Goal: Information Seeking & Learning: Check status

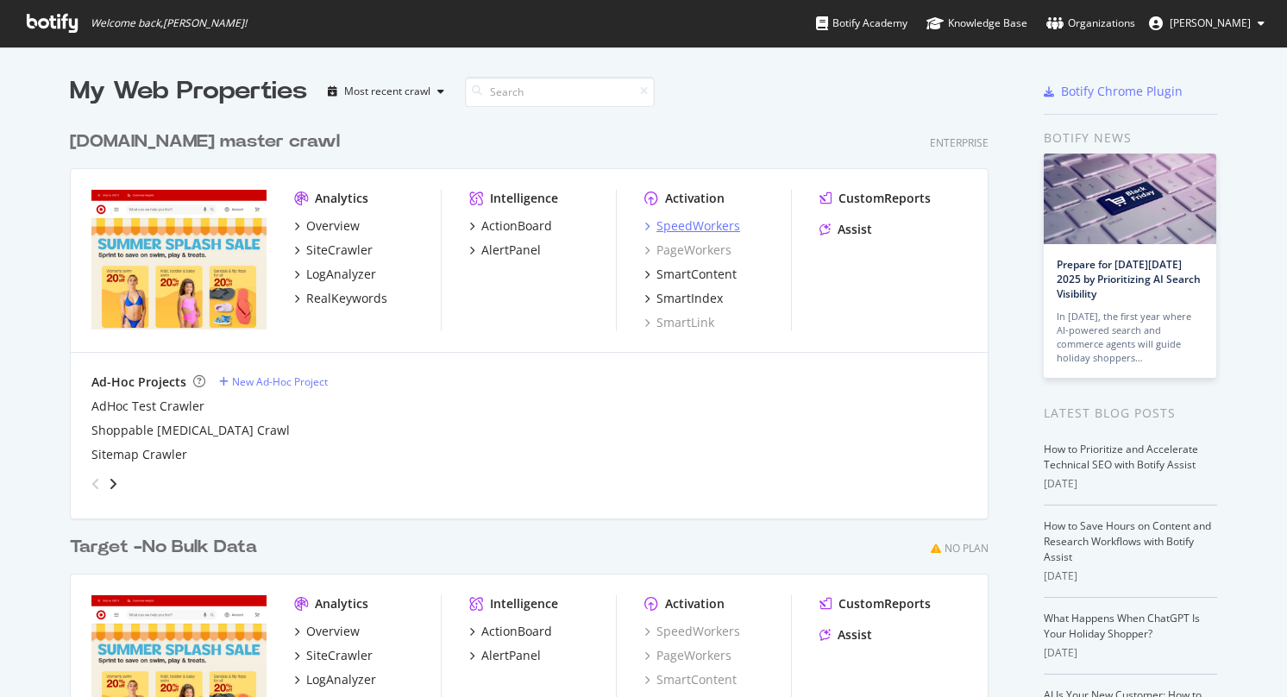
scroll to position [697, 1287]
click at [327, 227] on div "Overview" at bounding box center [332, 225] width 53 height 17
